Goal: Find specific page/section: Find specific page/section

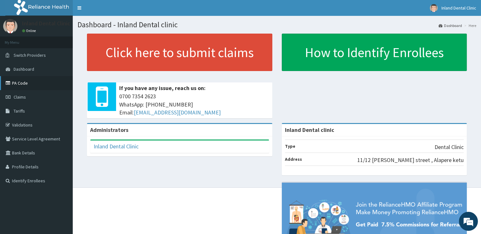
click at [35, 83] on link "PA Code" at bounding box center [36, 83] width 73 height 14
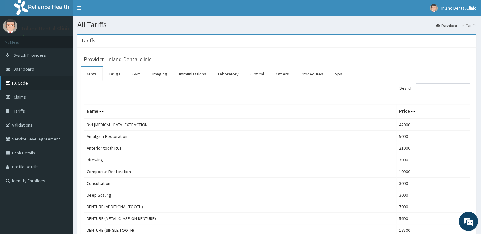
click at [29, 85] on link "PA Code" at bounding box center [36, 83] width 73 height 14
